Goal: Task Accomplishment & Management: Use online tool/utility

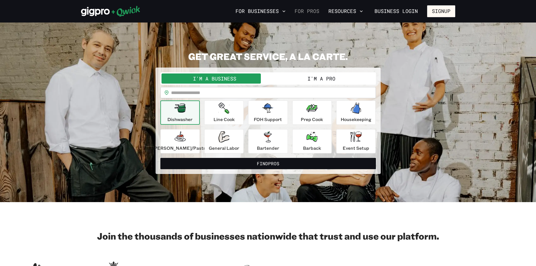
click at [314, 15] on link "For Pros" at bounding box center [306, 11] width 29 height 10
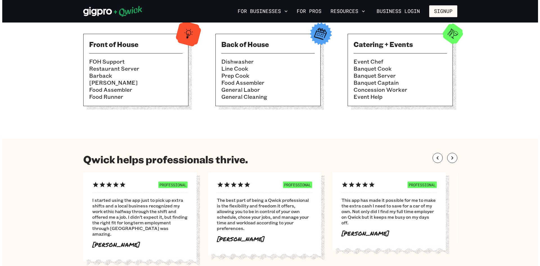
scroll to position [253, 0]
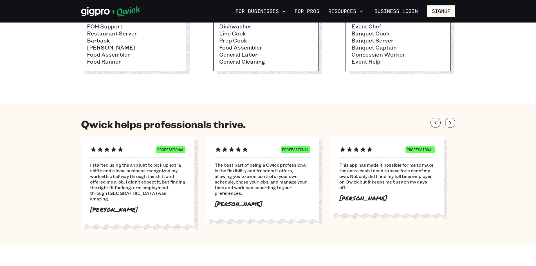
click at [384, 28] on li "Event Chef" at bounding box center [397, 26] width 93 height 7
click at [383, 29] on li "Event Chef" at bounding box center [397, 26] width 93 height 7
click at [376, 29] on li "Event Chef" at bounding box center [397, 26] width 93 height 7
click at [376, 30] on ul "Event Chef Banquet Cook Banquet Server Banquet Captain Concession Worker Event …" at bounding box center [397, 44] width 93 height 42
click at [376, 30] on li "Banquet Cook" at bounding box center [397, 33] width 93 height 7
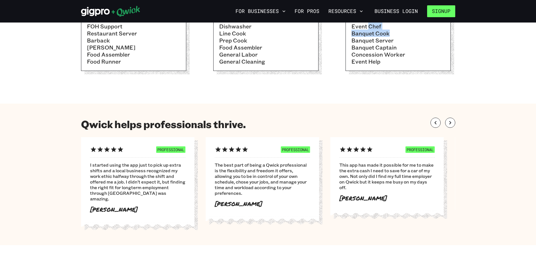
click at [437, 10] on button "Signup" at bounding box center [441, 11] width 28 height 12
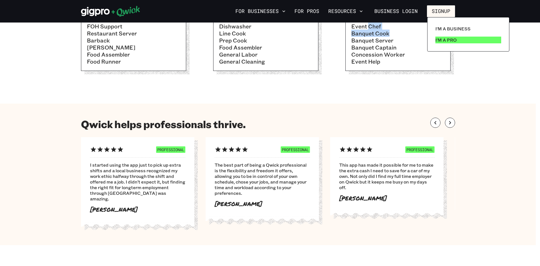
click at [439, 41] on p "I'm a Pro" at bounding box center [445, 40] width 21 height 7
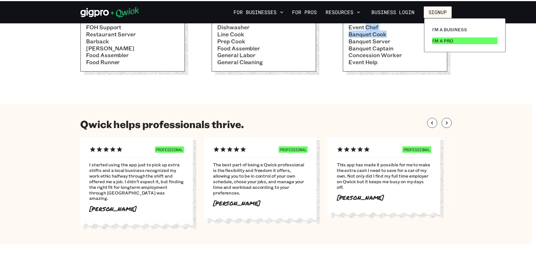
scroll to position [0, 0]
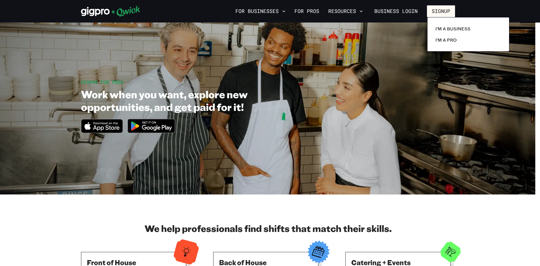
click at [305, 13] on div at bounding box center [270, 133] width 540 height 266
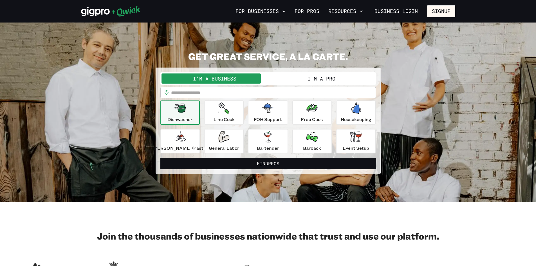
click at [309, 74] on button "I'm a Pro" at bounding box center [321, 78] width 107 height 10
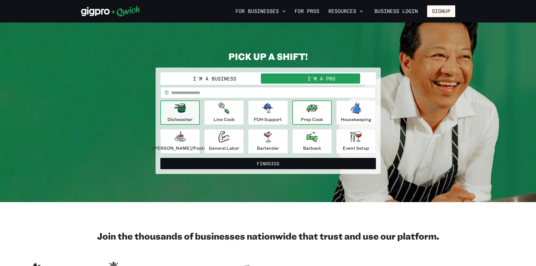
click at [320, 118] on p "Prep Cook" at bounding box center [312, 119] width 22 height 7
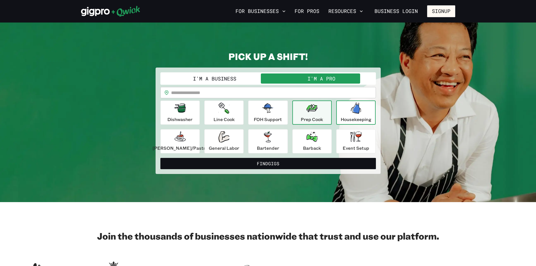
click at [336, 119] on button "Housekeeping" at bounding box center [355, 112] width 39 height 24
click at [315, 122] on p "Prep Cook" at bounding box center [312, 119] width 22 height 7
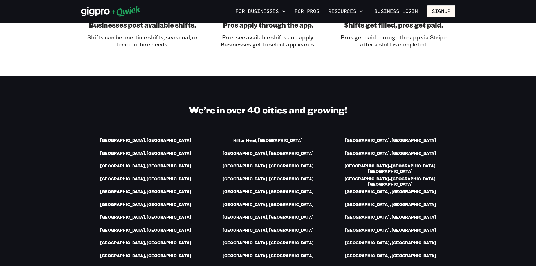
scroll to position [731, 0]
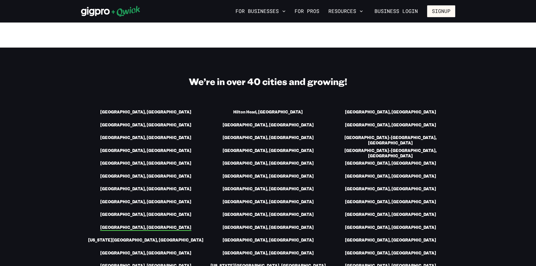
click at [158, 225] on link "[GEOGRAPHIC_DATA], [GEOGRAPHIC_DATA]" at bounding box center [145, 228] width 91 height 6
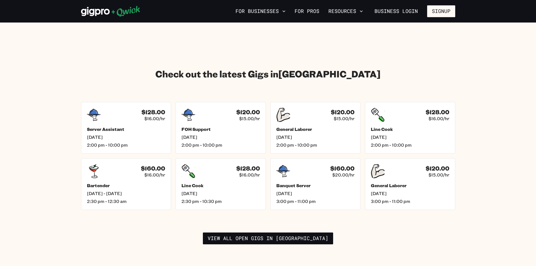
scroll to position [760, 0]
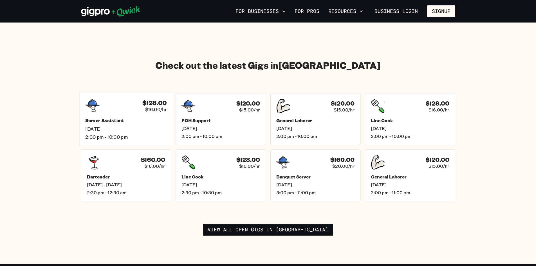
click at [121, 118] on h5 "Server Assistant" at bounding box center [126, 121] width 82 height 6
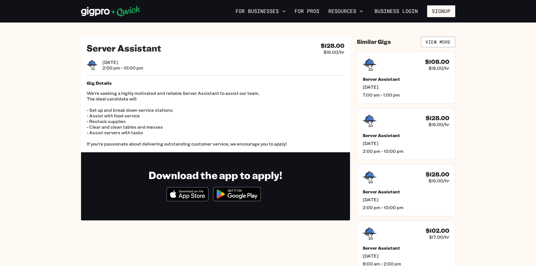
click at [218, 193] on img at bounding box center [237, 193] width 55 height 21
click at [443, 10] on button "Signup" at bounding box center [441, 11] width 28 height 12
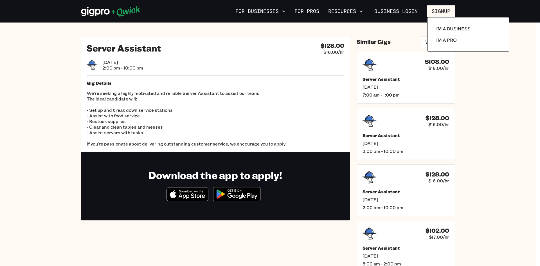
click at [316, 10] on div at bounding box center [270, 133] width 540 height 266
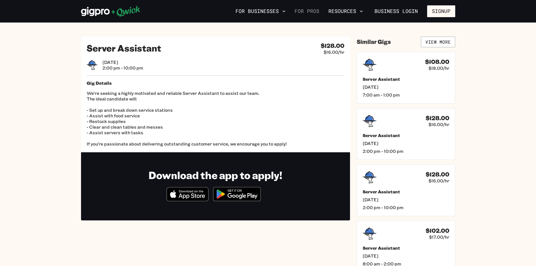
click at [313, 10] on link "For Pros" at bounding box center [306, 11] width 29 height 10
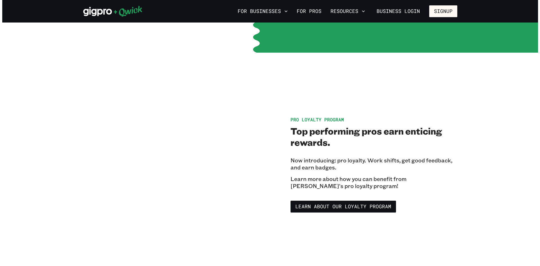
scroll to position [760, 0]
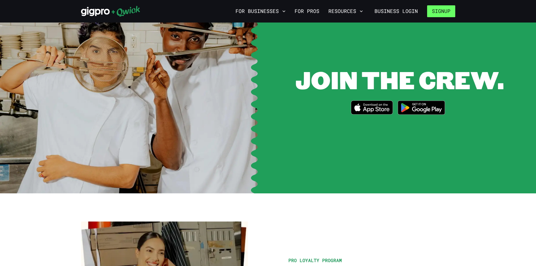
click at [430, 8] on button "Signup" at bounding box center [441, 11] width 28 height 12
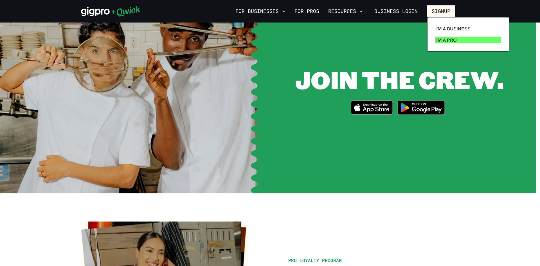
click at [440, 41] on p "I'm a Pro" at bounding box center [445, 40] width 21 height 7
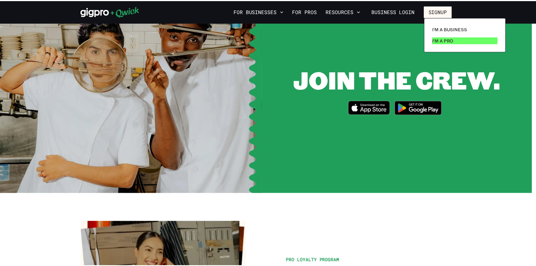
scroll to position [0, 0]
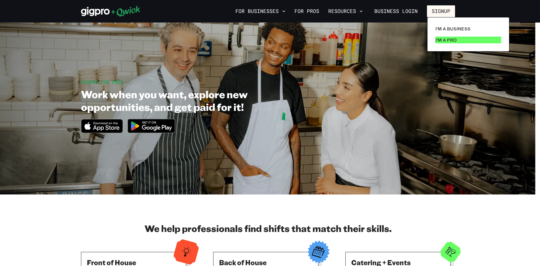
click at [453, 36] on link "I'm a Pro" at bounding box center [468, 39] width 70 height 11
click at [436, 153] on div at bounding box center [270, 133] width 540 height 266
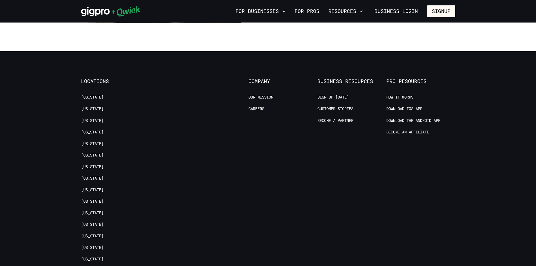
scroll to position [1125, 0]
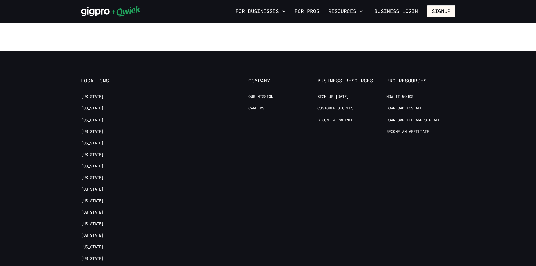
click at [397, 94] on link "How it Works" at bounding box center [399, 96] width 27 height 5
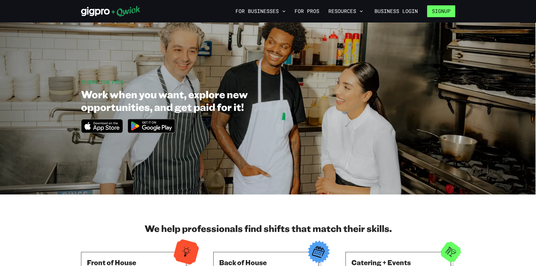
click at [435, 11] on button "Signup" at bounding box center [441, 11] width 28 height 12
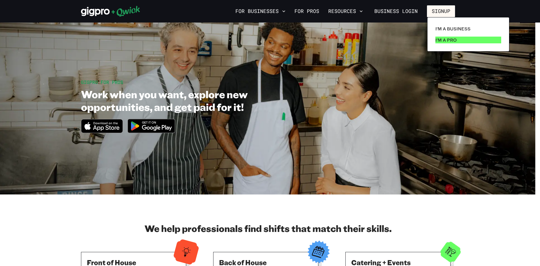
click at [455, 39] on p "I'm a Pro" at bounding box center [445, 40] width 21 height 7
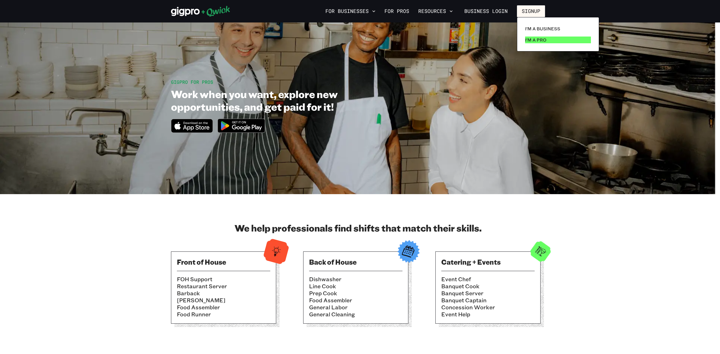
click at [532, 41] on p "I'm a Pro" at bounding box center [535, 40] width 21 height 7
click at [528, 8] on div at bounding box center [360, 177] width 720 height 354
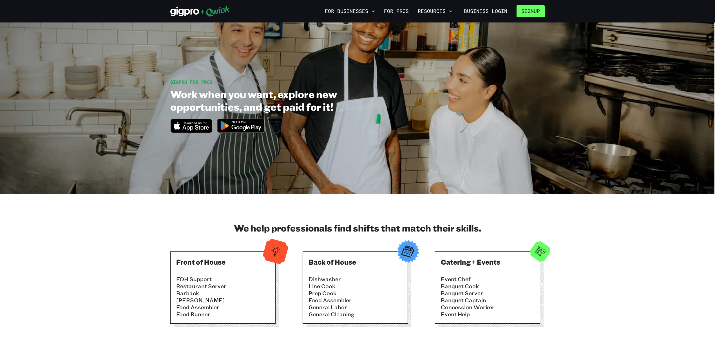
click at [528, 10] on button "Signup" at bounding box center [530, 11] width 28 height 12
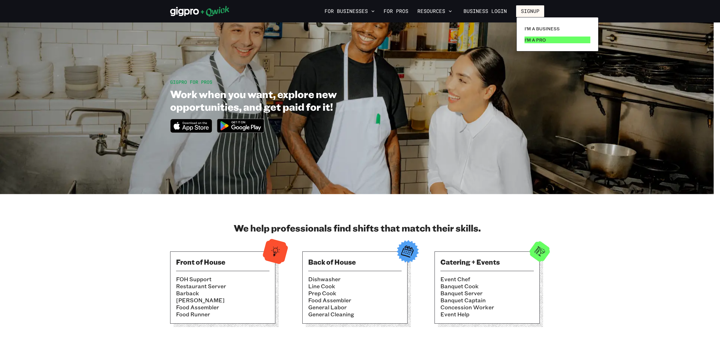
click at [527, 38] on p "I'm a Pro" at bounding box center [535, 40] width 21 height 7
click at [396, 12] on div at bounding box center [360, 177] width 720 height 354
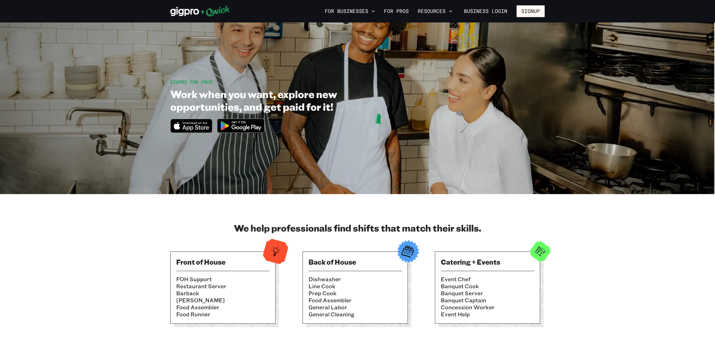
click at [396, 12] on link "For Pros" at bounding box center [395, 11] width 29 height 10
click at [204, 10] on icon at bounding box center [199, 11] width 59 height 11
click at [215, 10] on icon at bounding box center [199, 11] width 59 height 11
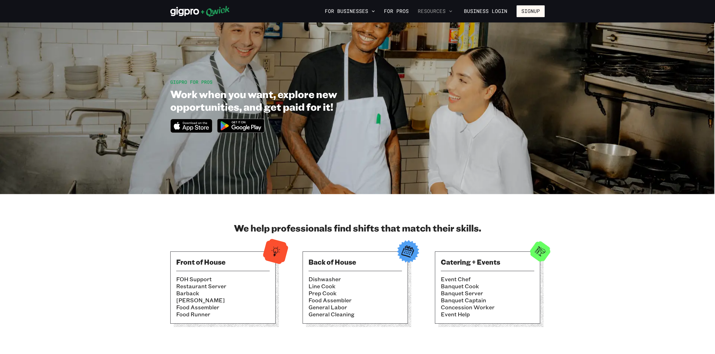
click at [429, 9] on button "Resources" at bounding box center [434, 11] width 39 height 10
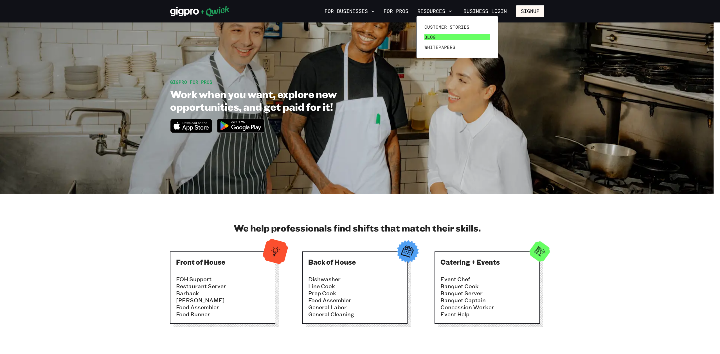
click at [431, 36] on span "Blog" at bounding box center [429, 37] width 11 height 6
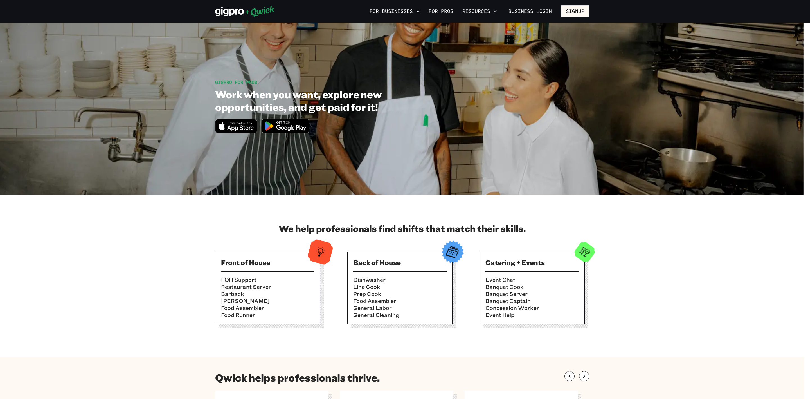
drag, startPoint x: 1046, startPoint y: 475, endPoint x: 465, endPoint y: 210, distance: 639.2
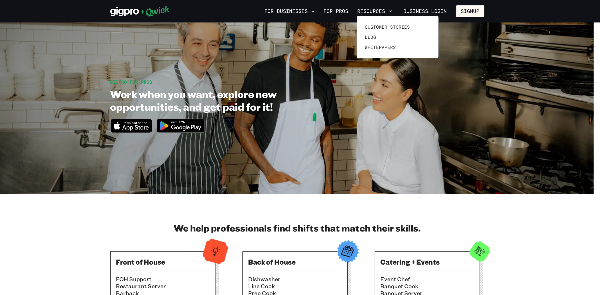
click at [477, 12] on div at bounding box center [300, 147] width 600 height 295
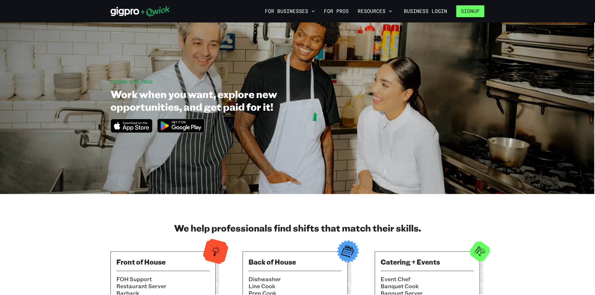
click at [469, 15] on button "Signup" at bounding box center [471, 11] width 28 height 12
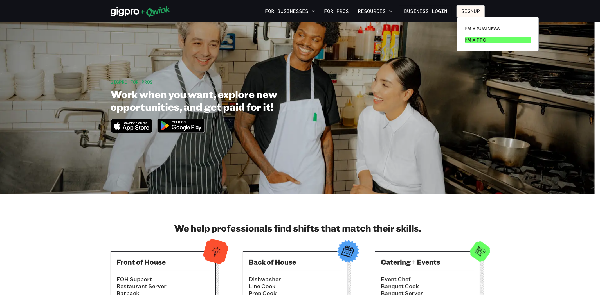
click at [469, 35] on link "I'm a Pro" at bounding box center [498, 39] width 70 height 11
click at [469, 36] on link "I'm a Pro" at bounding box center [498, 39] width 70 height 11
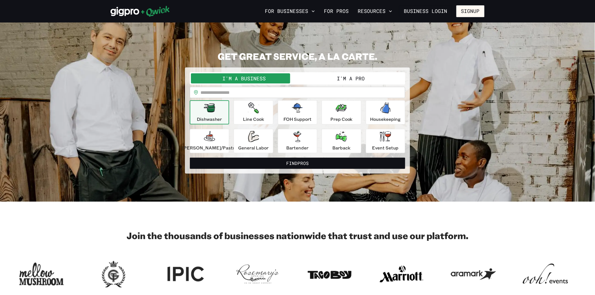
click at [332, 76] on button "I'm a Pro" at bounding box center [351, 78] width 107 height 10
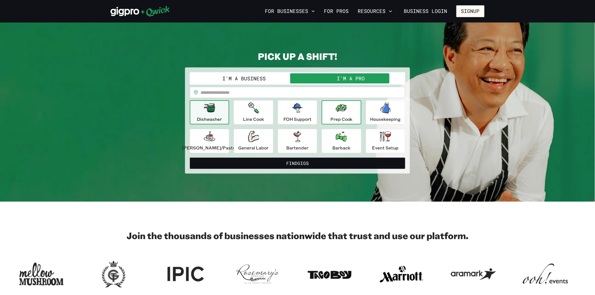
click at [336, 109] on icon "button" at bounding box center [341, 108] width 11 height 8
click at [336, 111] on icon "button" at bounding box center [341, 108] width 11 height 8
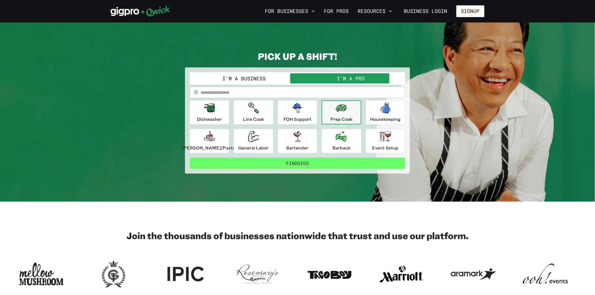
click at [319, 163] on button "Find Gigs" at bounding box center [297, 163] width 215 height 11
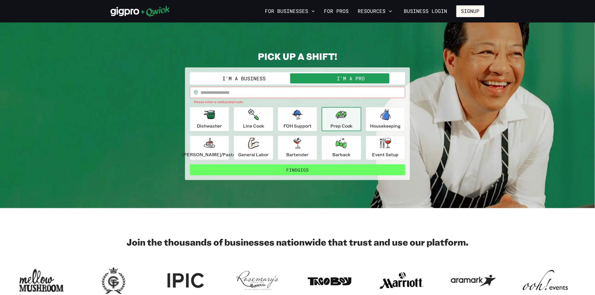
click at [319, 166] on button "Find Gigs" at bounding box center [297, 170] width 215 height 11
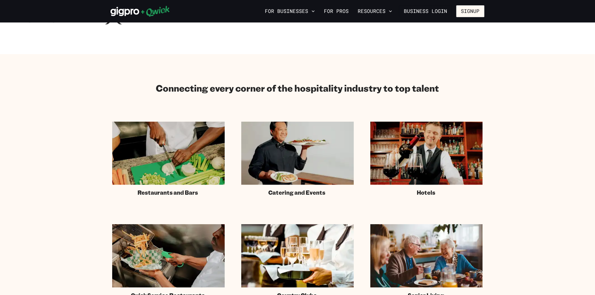
scroll to position [281, 0]
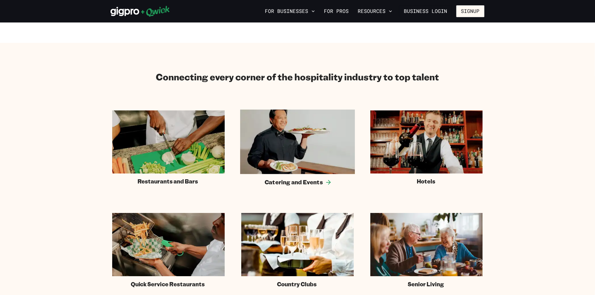
click at [328, 155] on img at bounding box center [297, 142] width 115 height 64
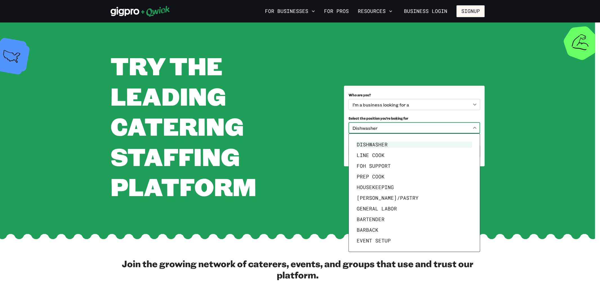
click at [449, 123] on body "**********" at bounding box center [300, 147] width 600 height 295
click at [397, 238] on li "Event Setup" at bounding box center [414, 241] width 120 height 11
type input "**********"
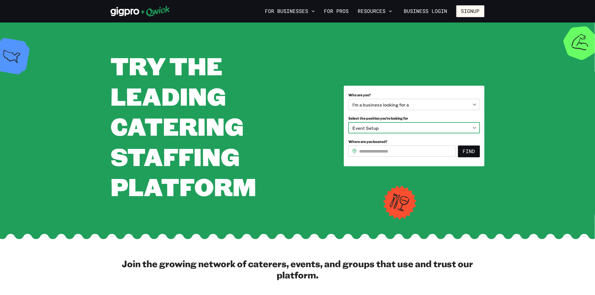
click at [415, 148] on input "Where are you located?" at bounding box center [407, 151] width 97 height 11
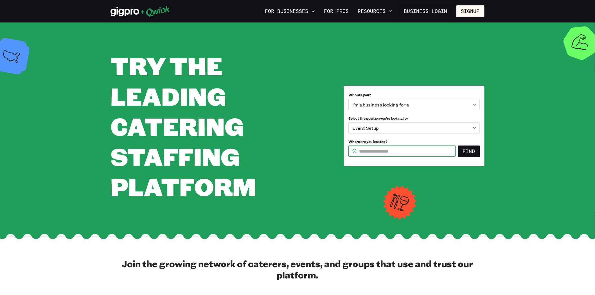
type input "*****"
click at [473, 147] on button "Find" at bounding box center [469, 152] width 22 height 12
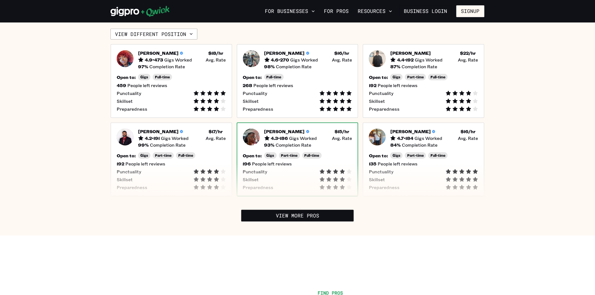
scroll to position [156, 0]
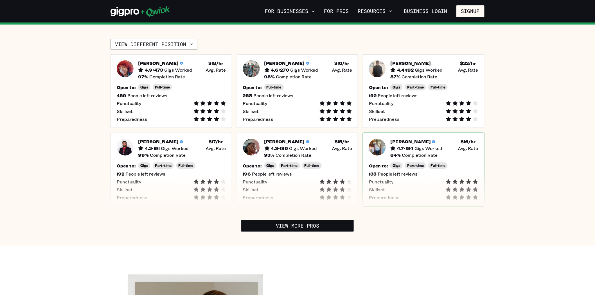
click at [380, 147] on img at bounding box center [377, 147] width 17 height 17
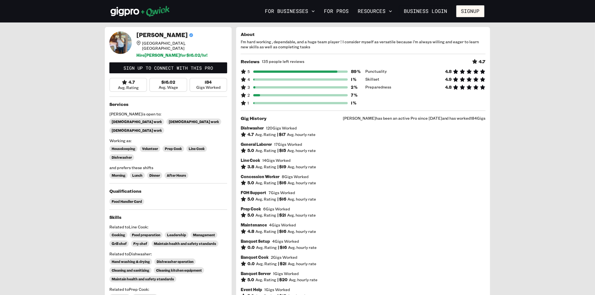
click at [120, 46] on img at bounding box center [120, 43] width 23 height 23
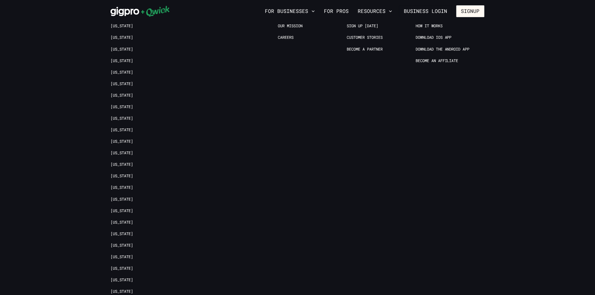
scroll to position [656, 0]
click at [114, 198] on link "[US_STATE]" at bounding box center [122, 199] width 23 height 5
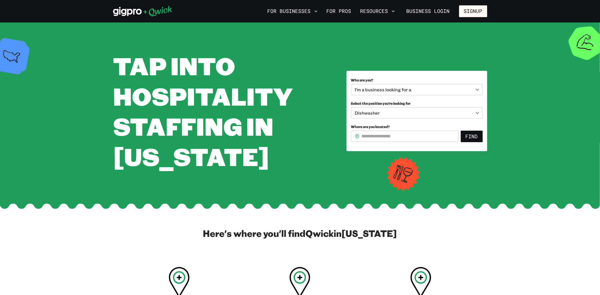
click at [453, 89] on body "**********" at bounding box center [300, 147] width 600 height 295
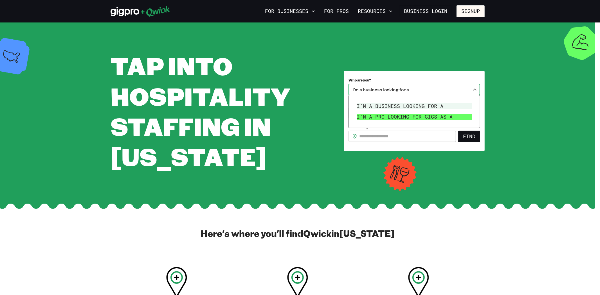
click at [448, 116] on li "I’m a pro looking for Gigs as a" at bounding box center [414, 117] width 120 height 11
type input "***"
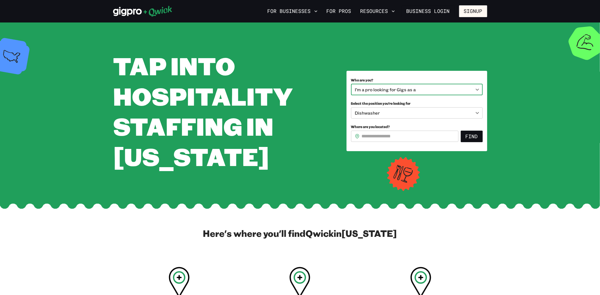
click at [460, 113] on body "**********" at bounding box center [300, 147] width 600 height 295
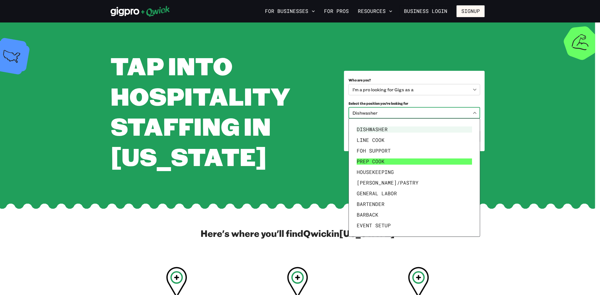
click at [399, 160] on li "Prep Cook" at bounding box center [414, 161] width 120 height 11
type input "*********"
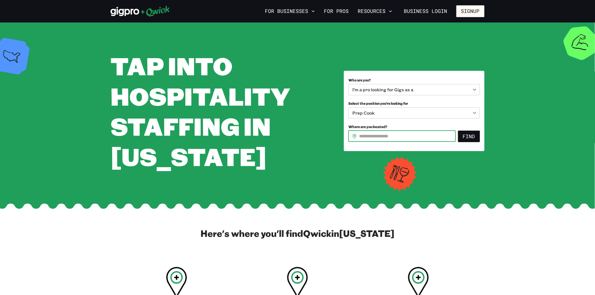
click at [423, 137] on input "Where are you located?" at bounding box center [407, 136] width 97 height 11
click at [411, 135] on input "*****" at bounding box center [407, 136] width 97 height 11
type input "*****"
click at [464, 138] on button "Find" at bounding box center [469, 137] width 22 height 12
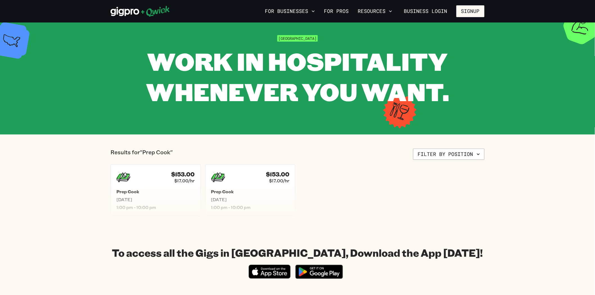
scroll to position [31, 0]
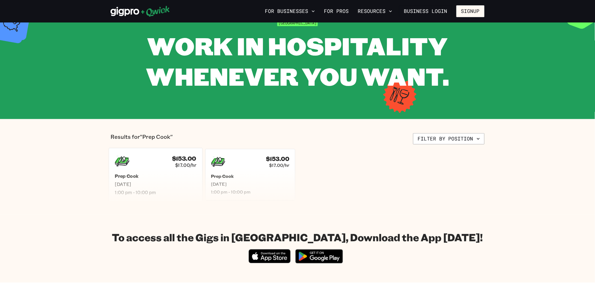
click at [180, 170] on div "$153.00 $17.00/hr Prep Cook [DATE] 1:00 pm - 10:00 pm" at bounding box center [156, 175] width 94 height 54
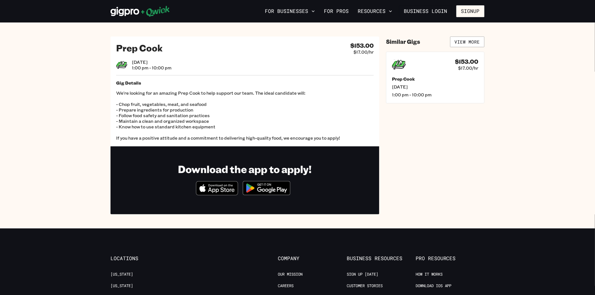
click at [264, 185] on img at bounding box center [266, 188] width 55 height 21
click at [416, 78] on h5 "Prep Cook" at bounding box center [435, 79] width 90 height 6
click at [465, 61] on h4 "$153.00" at bounding box center [468, 60] width 24 height 7
click at [465, 61] on h4 "$153.00" at bounding box center [466, 61] width 23 height 7
click at [464, 43] on link "View More" at bounding box center [467, 42] width 34 height 11
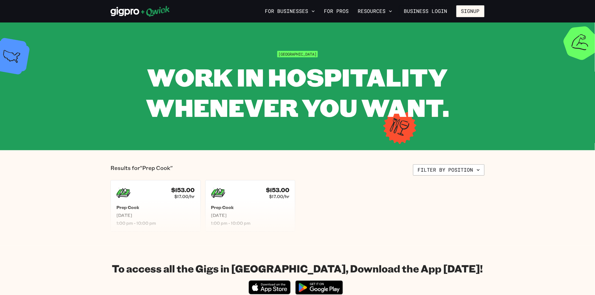
click at [583, 47] on section "Cleveland WORK IN HOSPITALITY WHENEVER YOU WANT." at bounding box center [297, 87] width 595 height 128
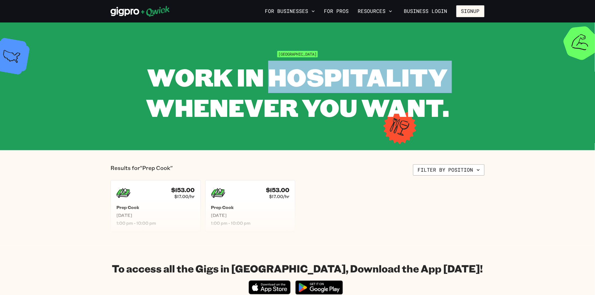
click at [583, 47] on section "Cleveland WORK IN HOSPITALITY WHENEVER YOU WANT." at bounding box center [297, 87] width 595 height 128
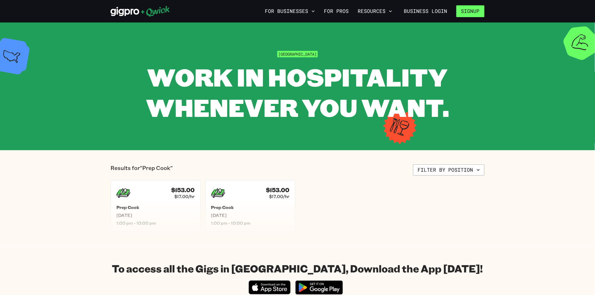
click at [469, 15] on button "Signup" at bounding box center [471, 11] width 28 height 12
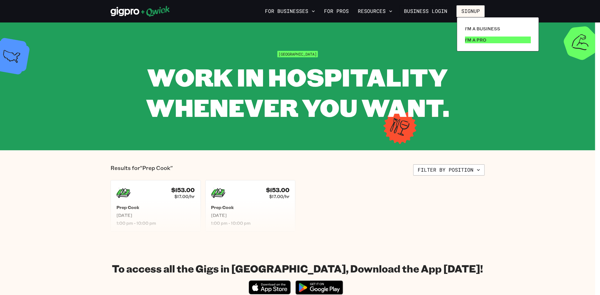
click at [470, 40] on p "I'm a Pro" at bounding box center [475, 40] width 21 height 7
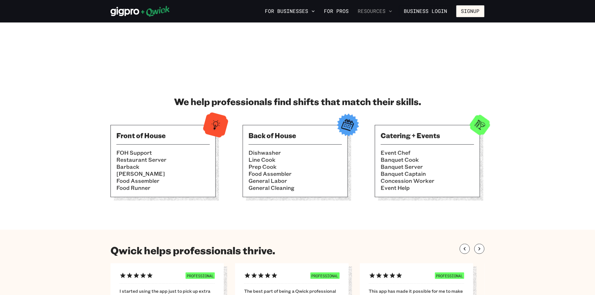
scroll to position [125, 0]
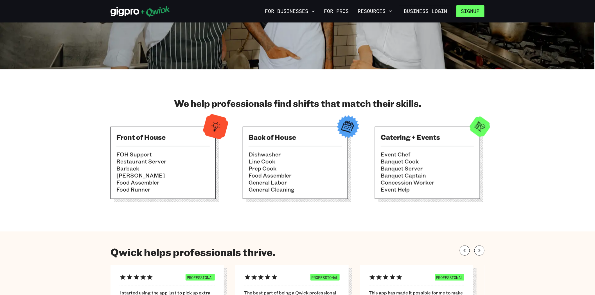
click at [474, 9] on button "Signup" at bounding box center [471, 11] width 28 height 12
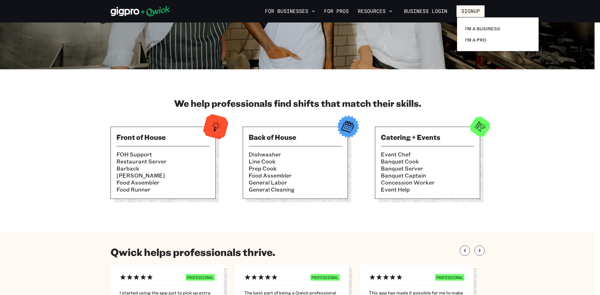
click at [375, 15] on div at bounding box center [300, 147] width 600 height 295
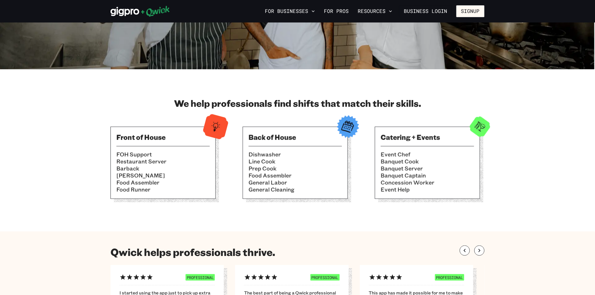
click at [375, 15] on button "Resources" at bounding box center [375, 11] width 39 height 10
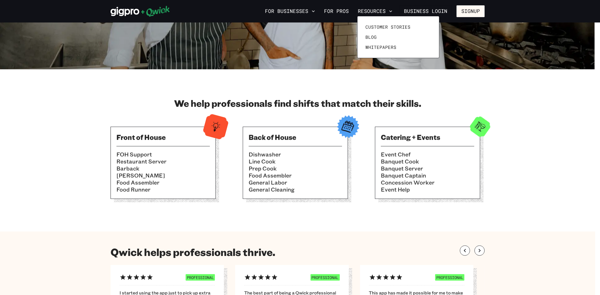
click at [337, 14] on div at bounding box center [300, 147] width 600 height 295
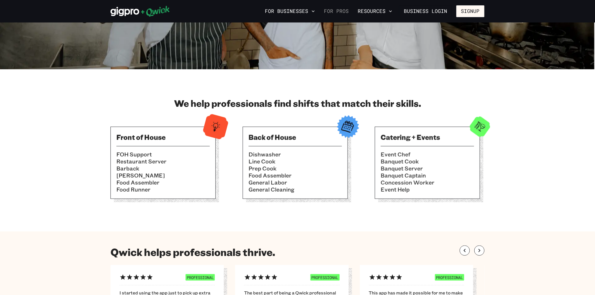
click at [337, 13] on link "For Pros" at bounding box center [336, 11] width 29 height 10
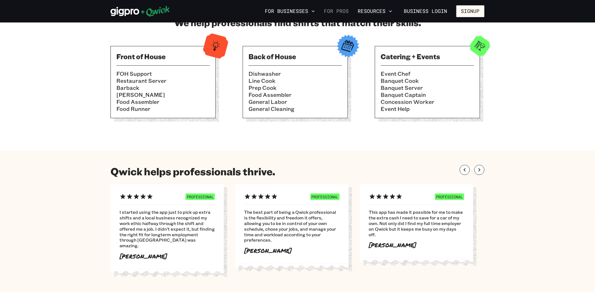
scroll to position [187, 0]
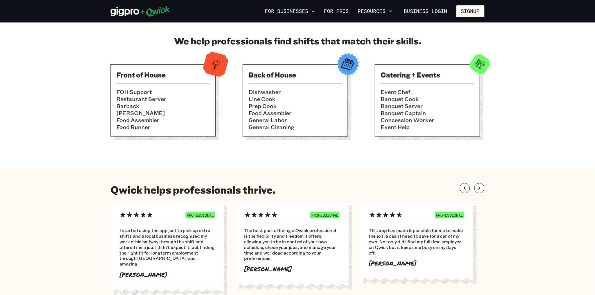
click at [311, 90] on div "Back of House Dishwasher Line Cook Prep Cook Food Assembler General Labor Gener…" at bounding box center [295, 100] width 105 height 72
drag, startPoint x: 310, startPoint y: 93, endPoint x: 302, endPoint y: 95, distance: 7.8
click at [310, 93] on li "Dishwasher" at bounding box center [295, 92] width 93 height 7
click at [293, 102] on ul "Dishwasher Line Cook Prep Cook Food Assembler General Labor General Cleaning" at bounding box center [295, 110] width 93 height 42
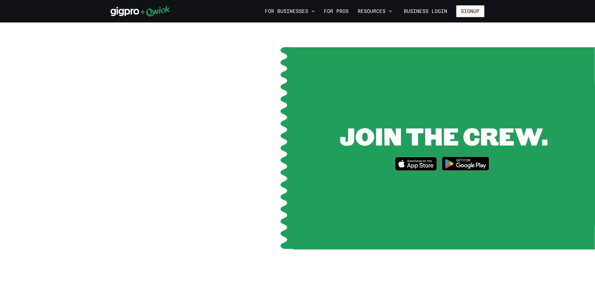
scroll to position [750, 0]
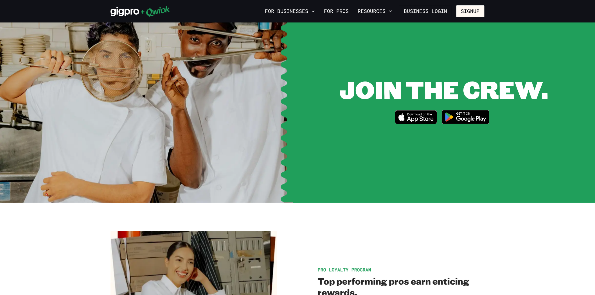
click at [469, 108] on img at bounding box center [466, 117] width 55 height 21
click at [138, 13] on icon at bounding box center [125, 11] width 29 height 9
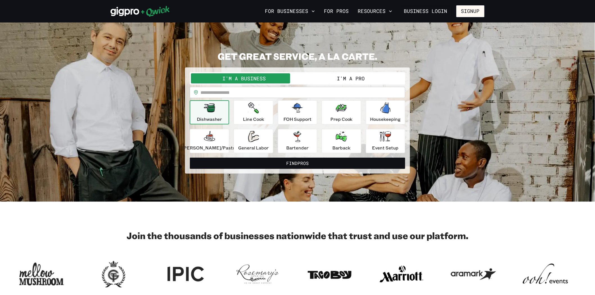
click at [138, 13] on icon at bounding box center [125, 11] width 29 height 9
click at [212, 120] on p "Dishwasher" at bounding box center [209, 119] width 25 height 7
click at [214, 118] on p "Dishwasher" at bounding box center [209, 119] width 25 height 7
click at [214, 117] on p "Dishwasher" at bounding box center [209, 119] width 25 height 7
click at [313, 75] on button "I'm a Pro" at bounding box center [351, 78] width 107 height 10
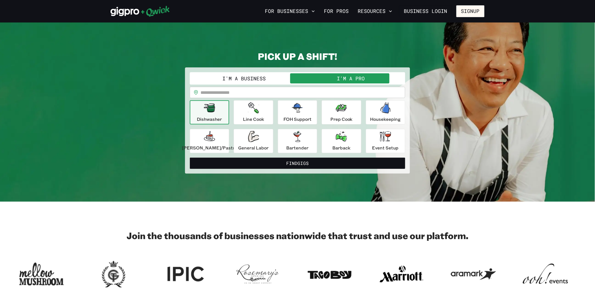
click at [213, 108] on icon "button" at bounding box center [209, 108] width 11 height 9
click at [214, 110] on icon "button" at bounding box center [209, 108] width 11 height 9
click at [254, 115] on div "Line Cook" at bounding box center [253, 112] width 21 height 20
click at [222, 114] on div "Dishwasher" at bounding box center [209, 112] width 25 height 20
click at [299, 163] on button "Find Gigs" at bounding box center [297, 163] width 215 height 11
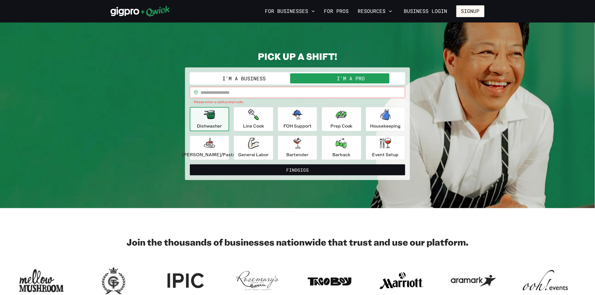
click at [215, 86] on div "**********" at bounding box center [297, 116] width 215 height 88
click at [215, 89] on input "text" at bounding box center [303, 92] width 205 height 11
type input "*****"
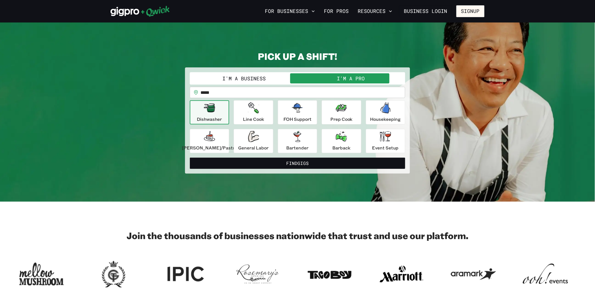
click at [211, 119] on p "Dishwasher" at bounding box center [209, 119] width 25 height 7
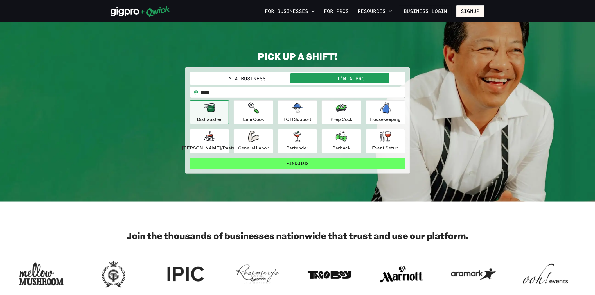
click at [277, 160] on button "Find Gigs" at bounding box center [297, 163] width 215 height 11
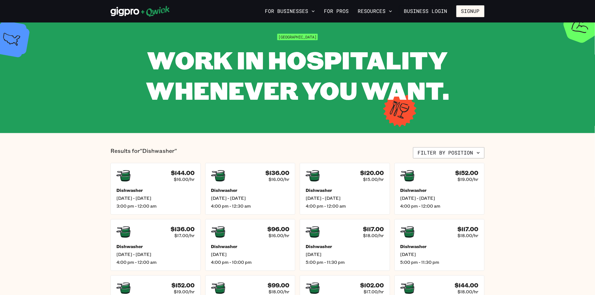
scroll to position [31, 0]
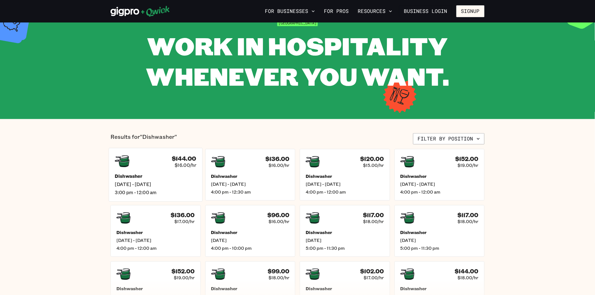
click at [187, 172] on div "$144.00 $16.00/hr Dishwasher [DATE] - [DATE] 3:00 pm - 12:00 am" at bounding box center [156, 175] width 94 height 54
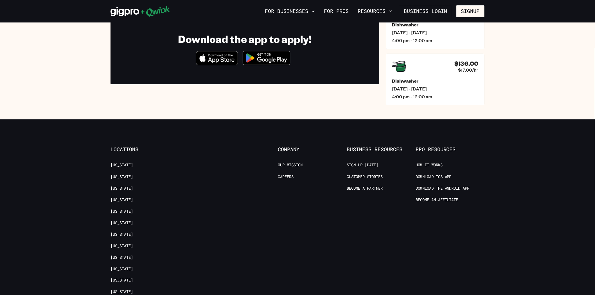
scroll to position [156, 0]
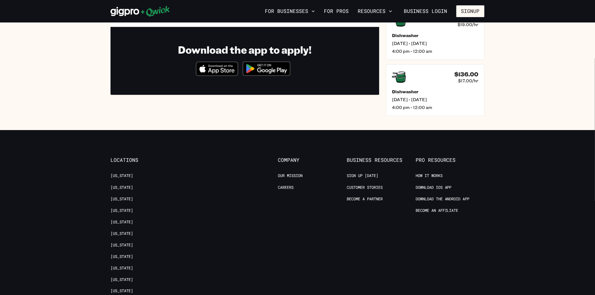
click at [369, 174] on link "Sign up [DATE]" at bounding box center [363, 175] width 32 height 5
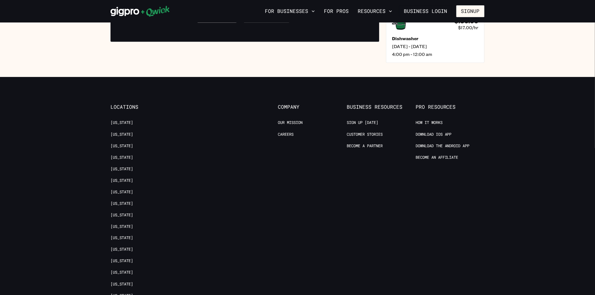
scroll to position [187, 0]
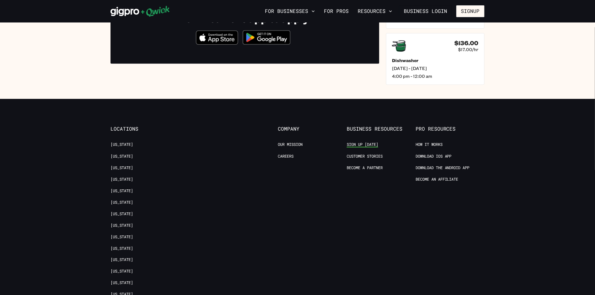
click at [356, 146] on link "Sign up [DATE]" at bounding box center [363, 144] width 32 height 5
click at [358, 145] on link "Sign up [DATE]" at bounding box center [363, 144] width 32 height 5
click at [361, 143] on link "Sign up [DATE]" at bounding box center [363, 144] width 32 height 5
